Goal: Task Accomplishment & Management: Use online tool/utility

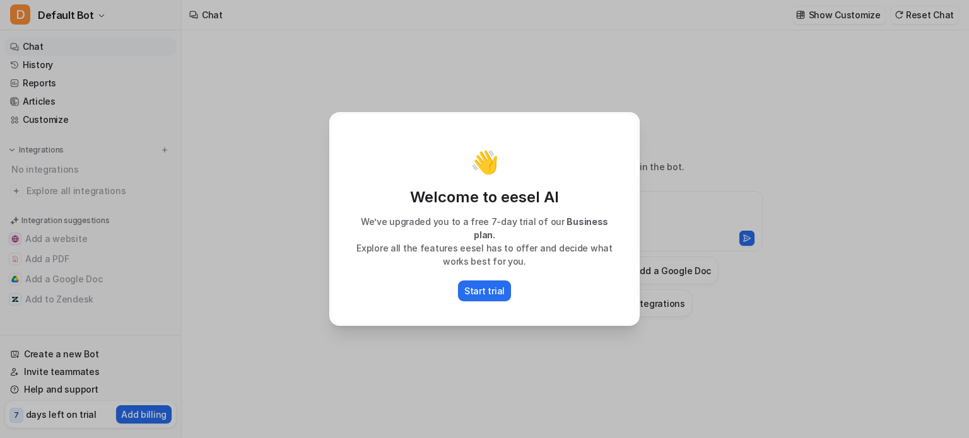
type textarea "**********"
click at [482, 284] on p "Start trial" at bounding box center [484, 290] width 40 height 13
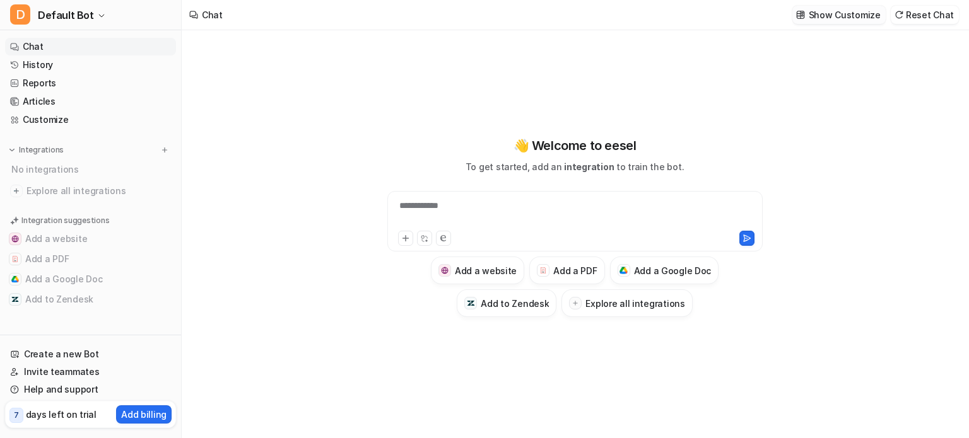
click at [838, 15] on p "Show Customize" at bounding box center [844, 14] width 72 height 13
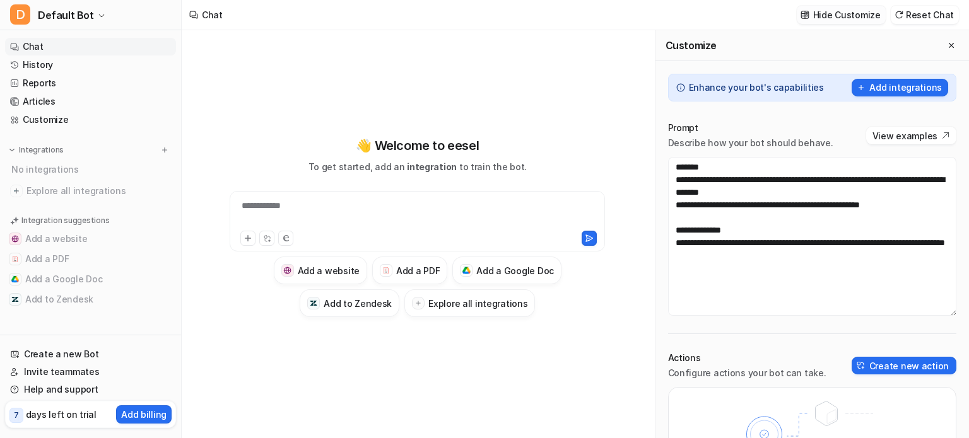
click at [838, 15] on p "Hide Customize" at bounding box center [846, 14] width 67 height 13
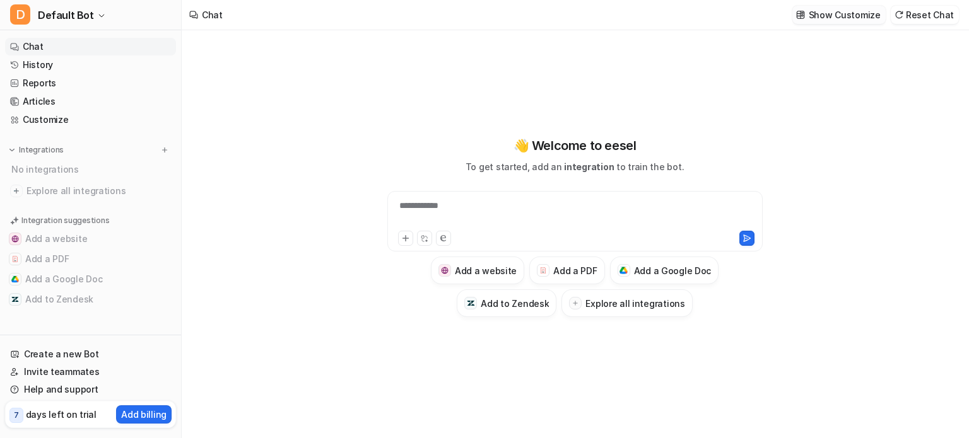
click at [829, 14] on p "Show Customize" at bounding box center [844, 14] width 72 height 13
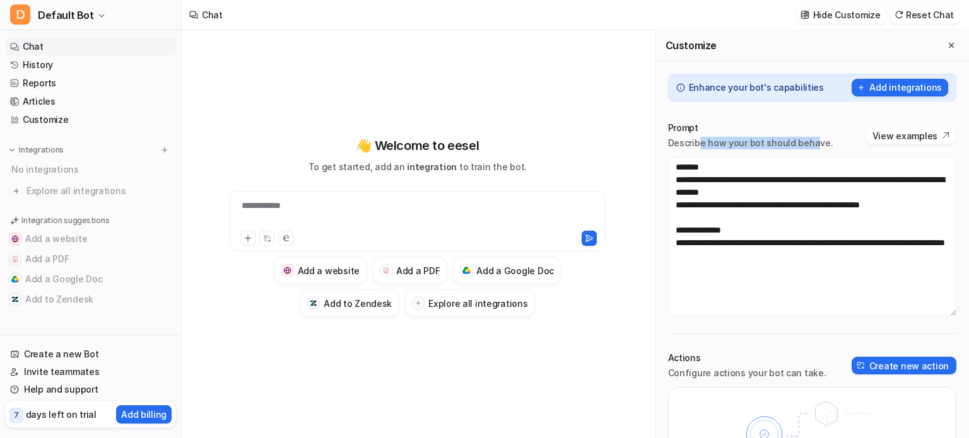
drag, startPoint x: 699, startPoint y: 144, endPoint x: 810, endPoint y: 143, distance: 111.0
click at [810, 143] on p "Describe how your bot should behave." at bounding box center [750, 143] width 165 height 13
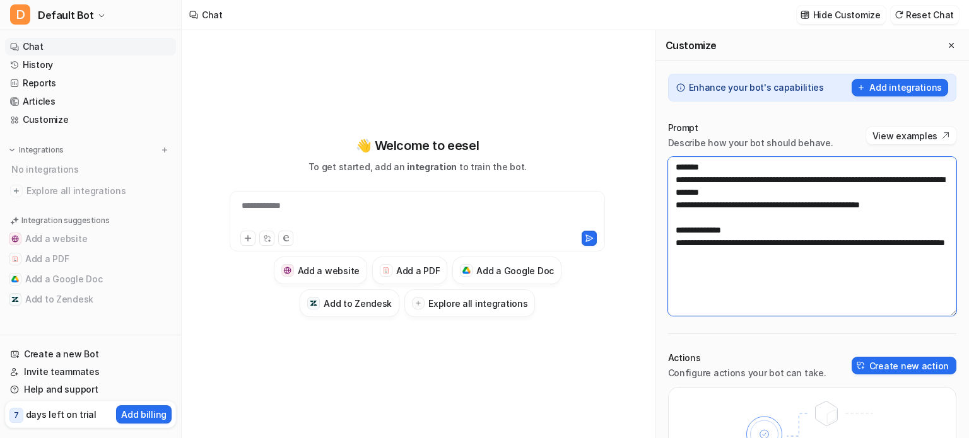
drag, startPoint x: 685, startPoint y: 181, endPoint x: 818, endPoint y: 206, distance: 134.7
click at [818, 206] on textarea "**********" at bounding box center [812, 236] width 288 height 159
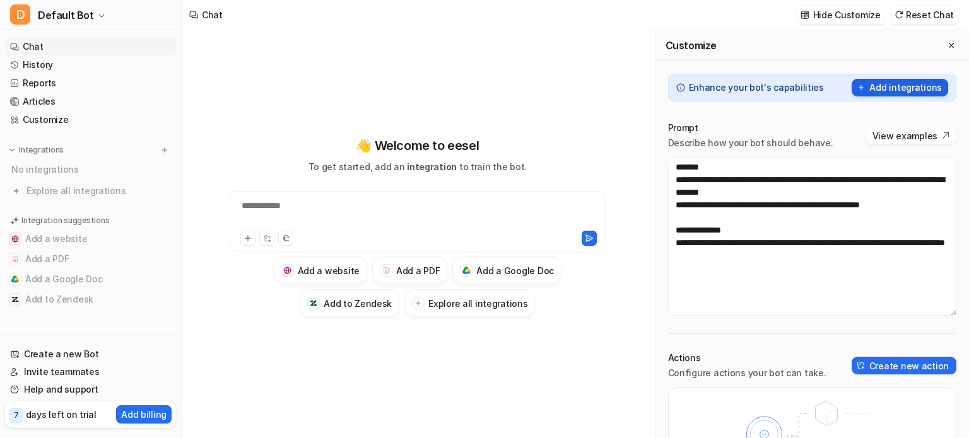
click at [873, 84] on button "Add integrations" at bounding box center [899, 88] width 96 height 18
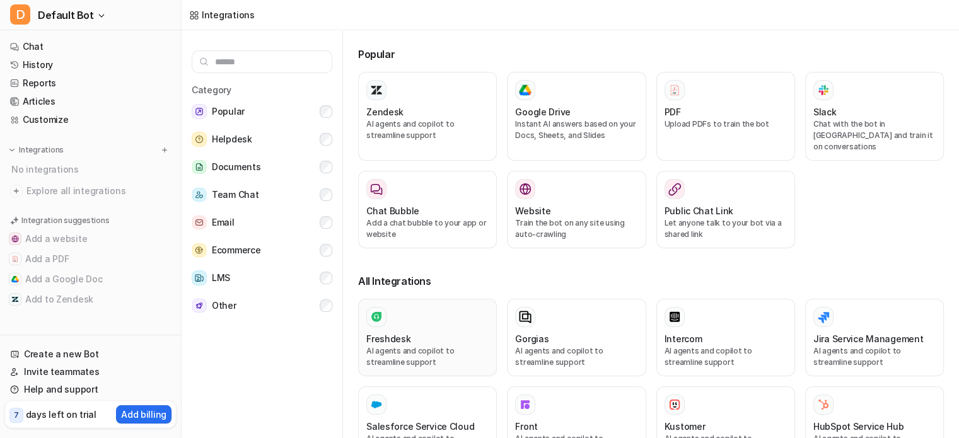
click at [445, 346] on p "AI agents and copilot to streamline support" at bounding box center [427, 357] width 122 height 23
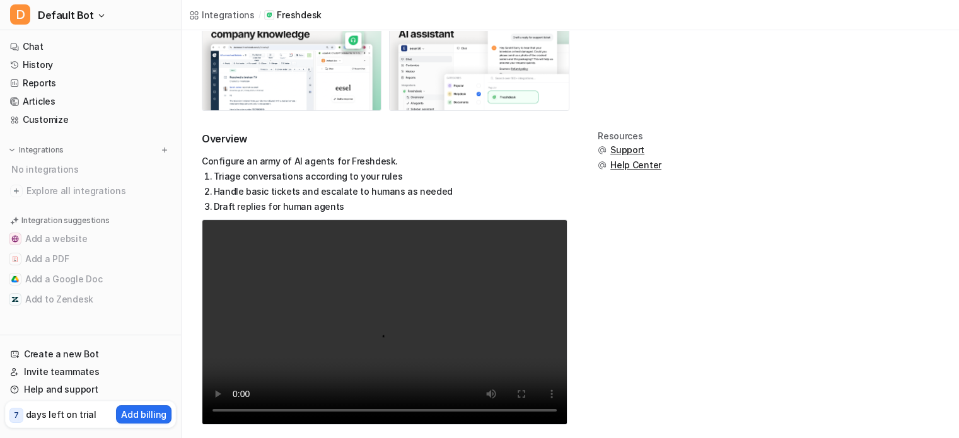
scroll to position [131, 0]
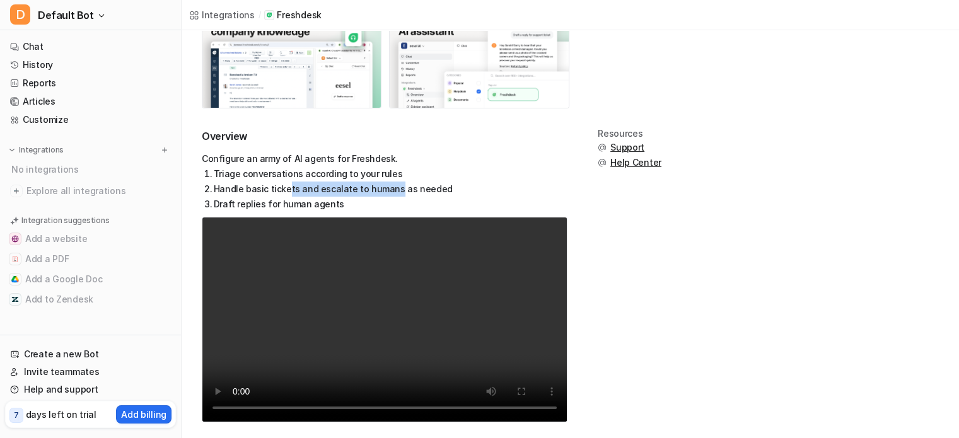
drag, startPoint x: 286, startPoint y: 194, endPoint x: 389, endPoint y: 186, distance: 103.7
click at [389, 186] on li "Handle basic tickets and escalate to humans as needed" at bounding box center [385, 189] width 363 height 15
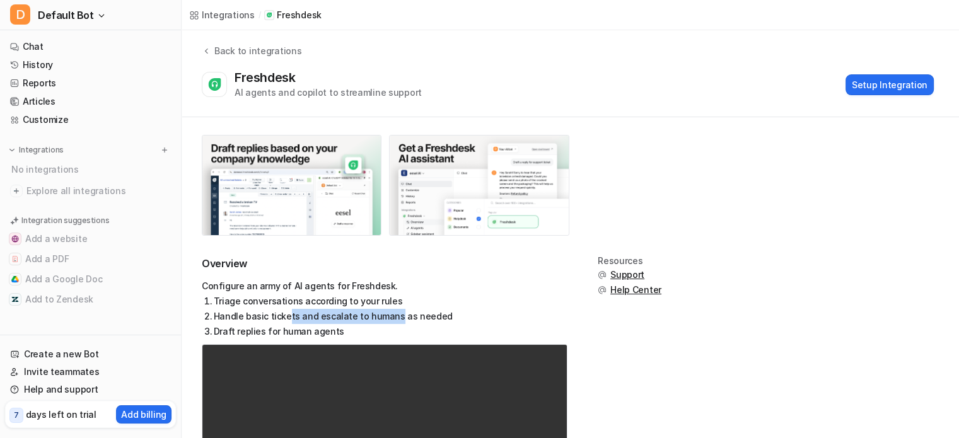
scroll to position [0, 0]
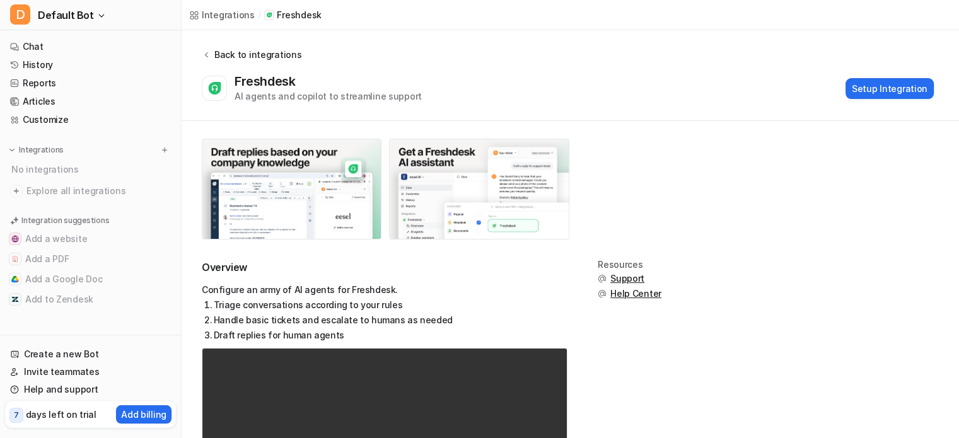
click at [235, 54] on div "Back to integrations" at bounding box center [256, 54] width 91 height 13
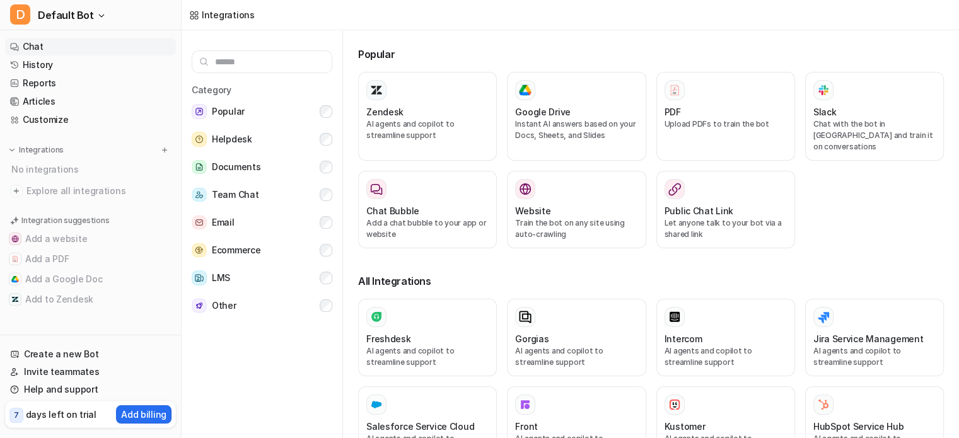
click at [37, 45] on link "Chat" at bounding box center [90, 47] width 171 height 18
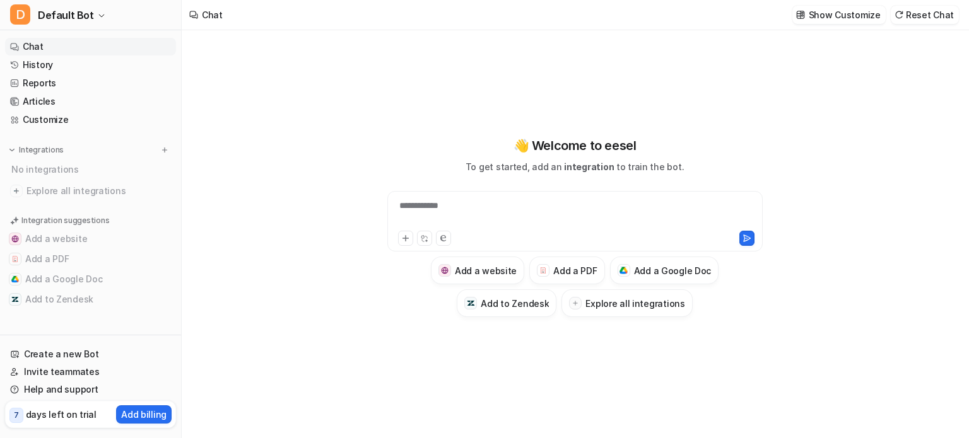
click at [522, 211] on div "**********" at bounding box center [574, 213] width 369 height 29
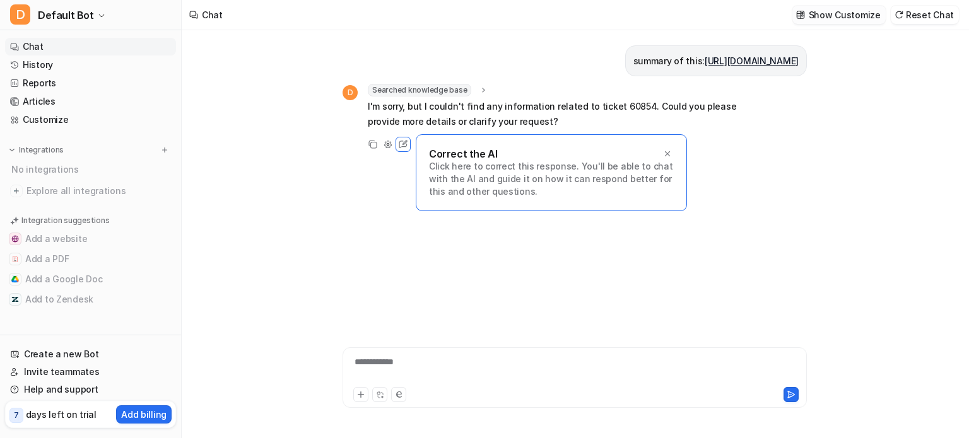
click at [863, 12] on p "Show Customize" at bounding box center [844, 14] width 72 height 13
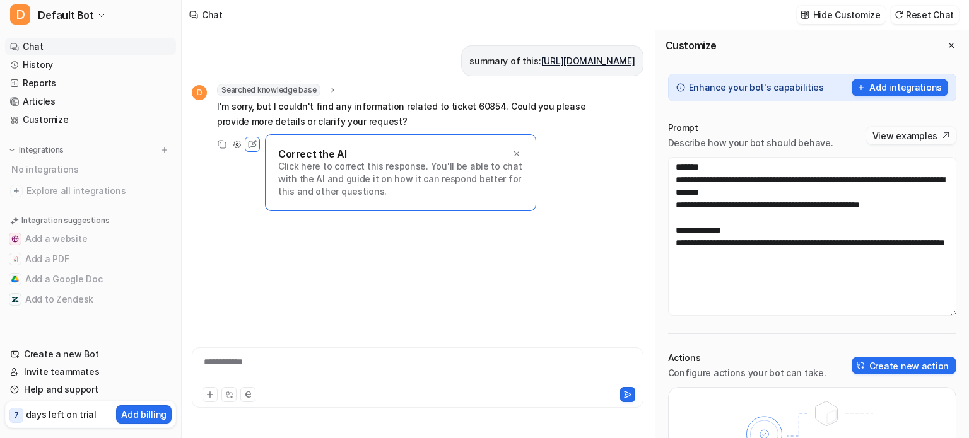
click at [891, 131] on button "View examples" at bounding box center [911, 136] width 90 height 18
click at [893, 94] on button "Add integrations" at bounding box center [899, 88] width 96 height 18
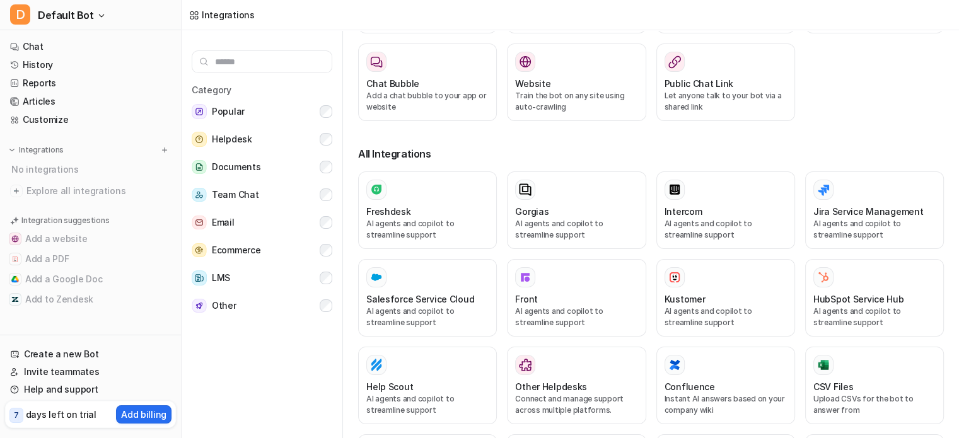
scroll to position [120, 0]
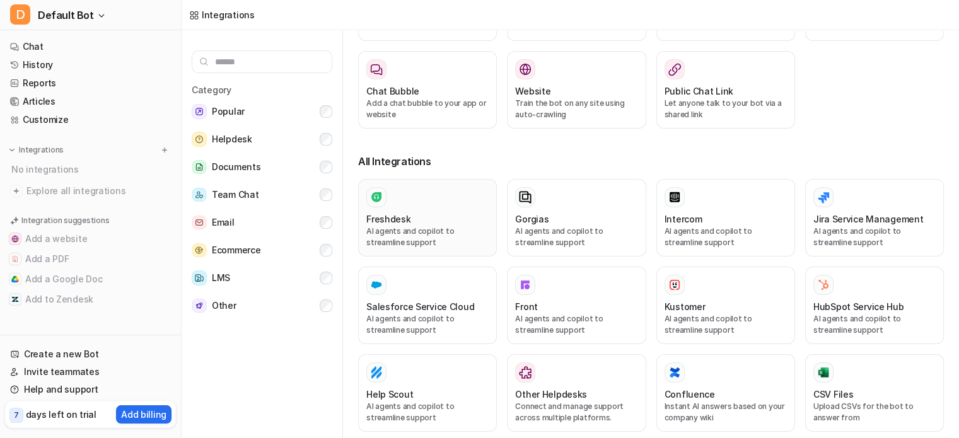
click at [445, 198] on div "Freshdesk AI agents and copilot to streamline support" at bounding box center [427, 217] width 122 height 61
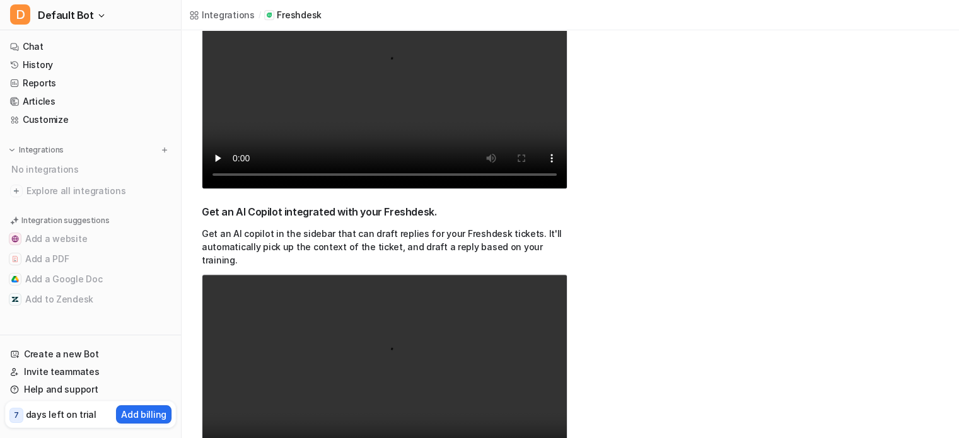
scroll to position [426, 0]
